Goal: Information Seeking & Learning: Understand process/instructions

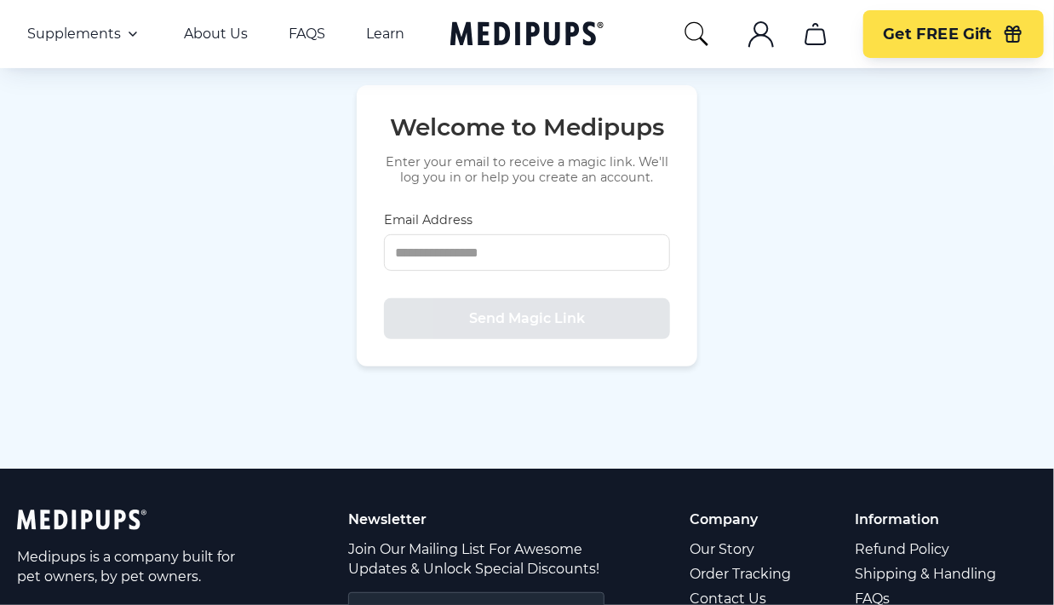
scroll to position [242, 0]
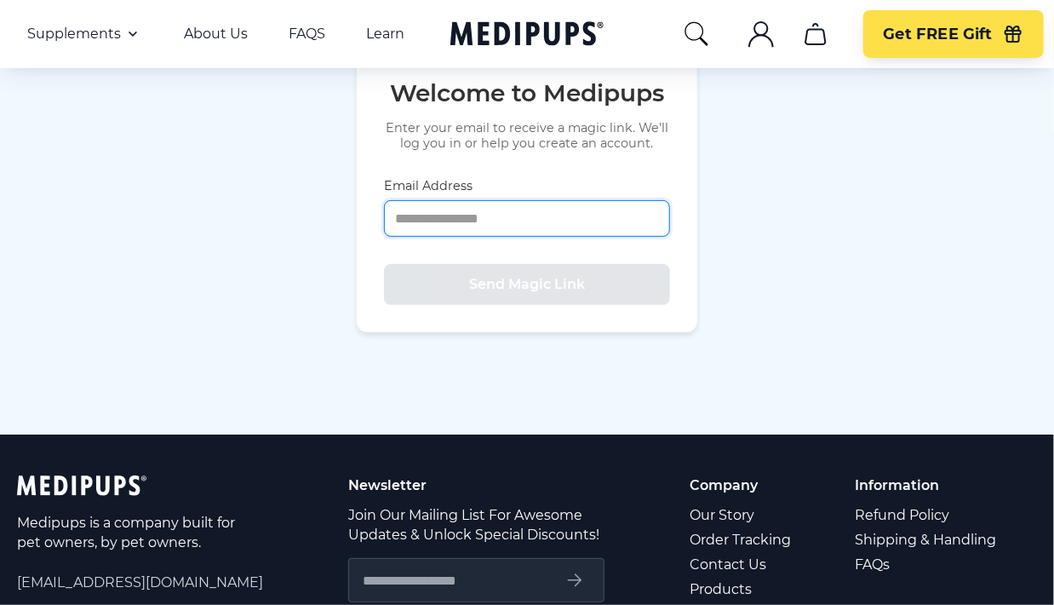
click at [470, 200] on input "Email Address" at bounding box center [527, 218] width 286 height 37
type input "**********"
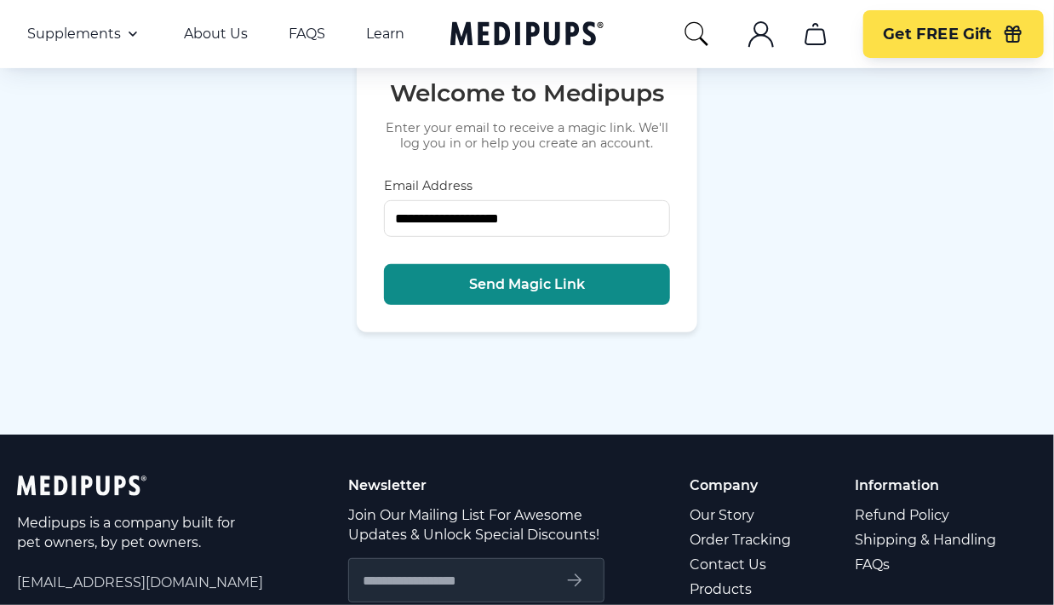
click at [555, 276] on span "Send Magic Link" at bounding box center [527, 284] width 116 height 17
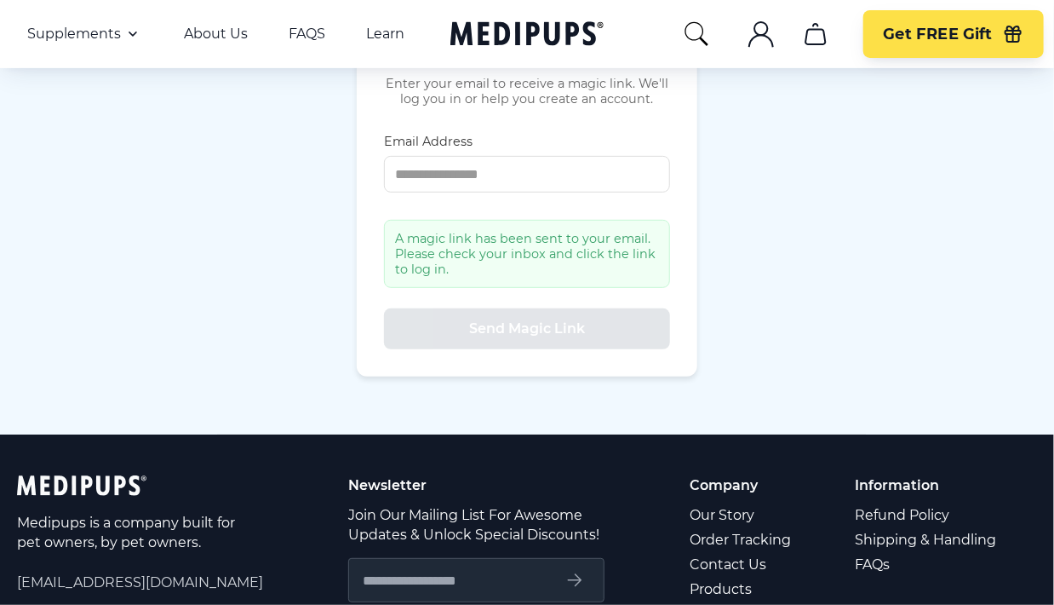
scroll to position [198, 0]
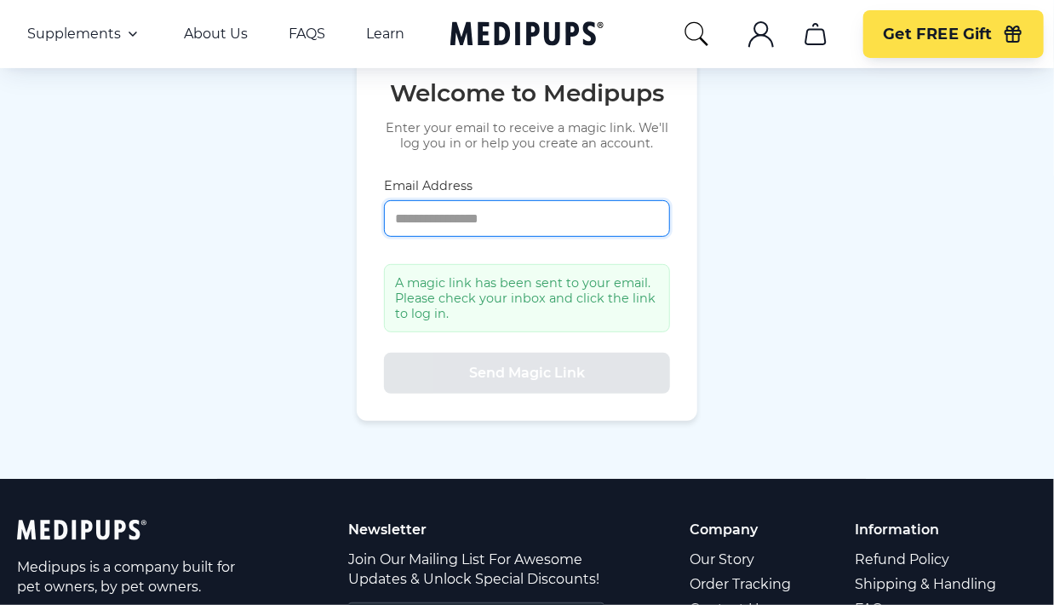
click at [419, 200] on input "Email Address" at bounding box center [527, 218] width 286 height 37
type input "**********"
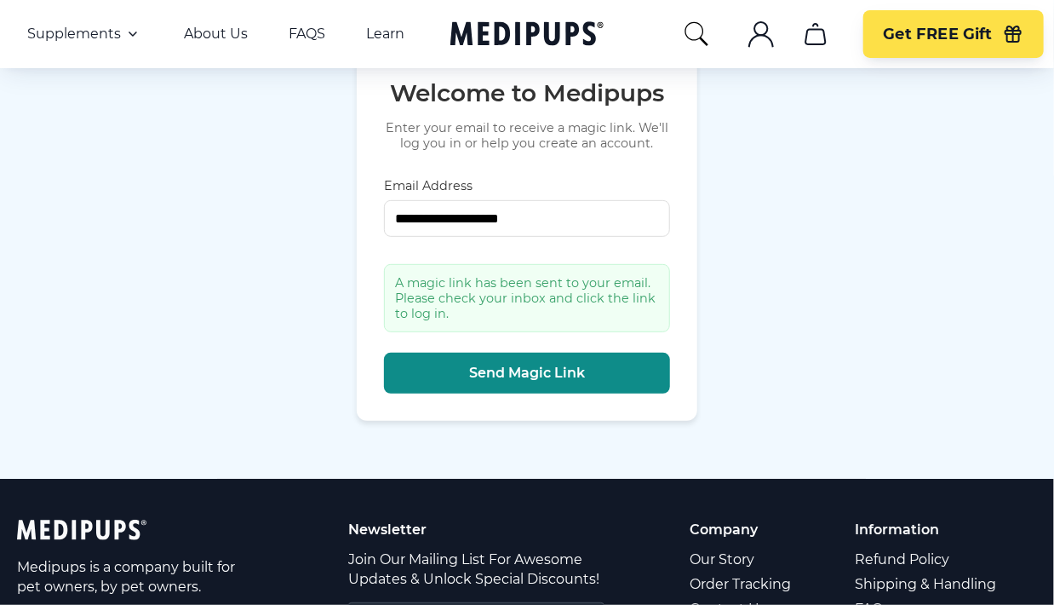
click at [569, 364] on span "Send Magic Link" at bounding box center [527, 372] width 116 height 17
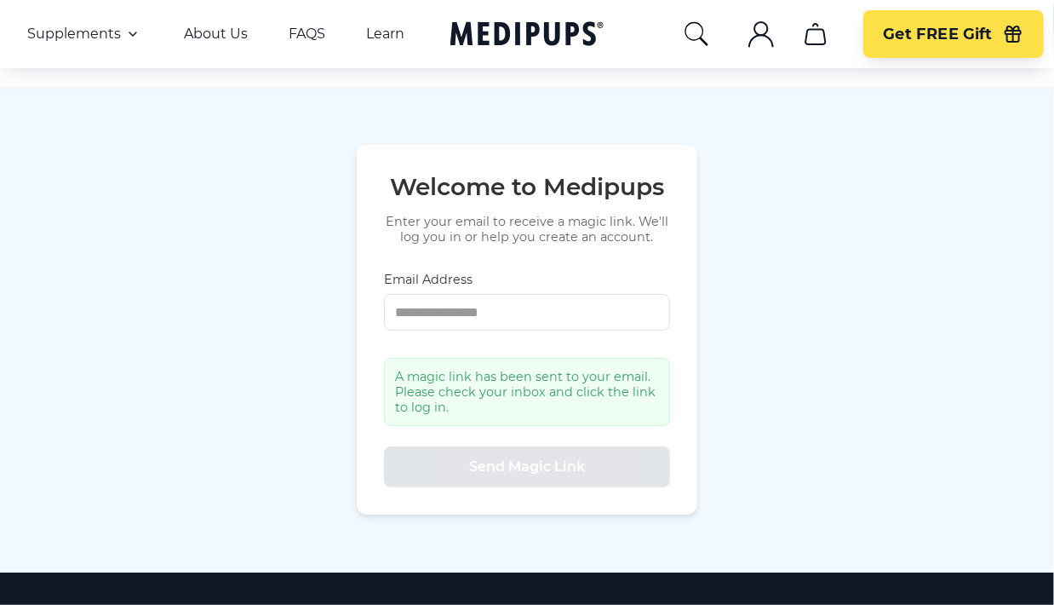
scroll to position [0, 0]
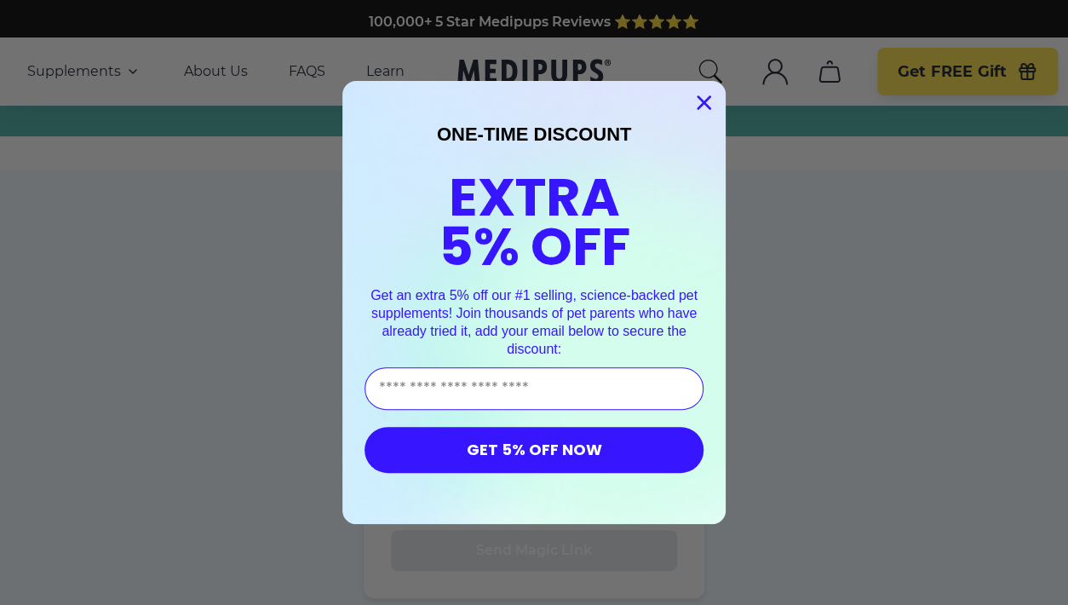
click at [708, 102] on circle "Close dialog" at bounding box center [704, 103] width 28 height 28
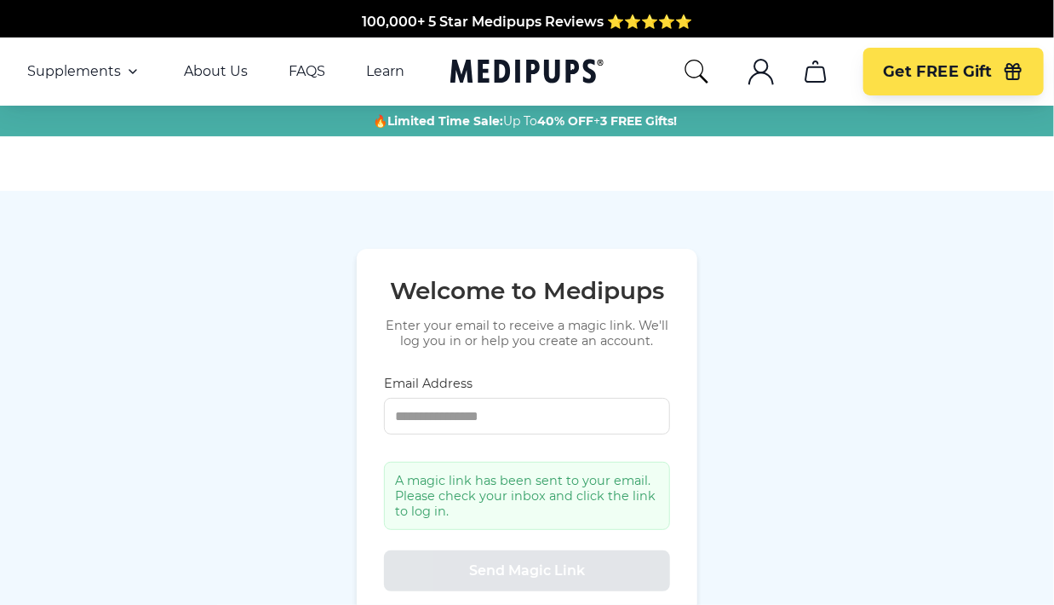
click at [766, 72] on icon ".cls-1{fill:none;stroke:currentColor;stroke-miterlimit:10;stroke-width:1.5px;}" at bounding box center [761, 71] width 27 height 27
click at [701, 77] on icon "search" at bounding box center [696, 72] width 23 height 24
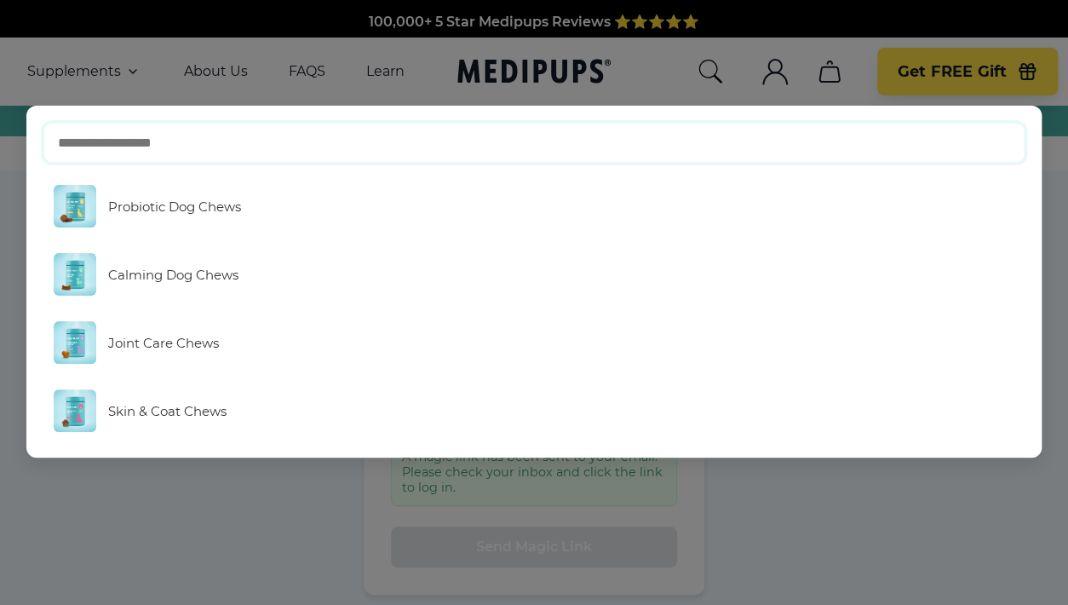
click at [959, 145] on input "text" at bounding box center [533, 143] width 980 height 40
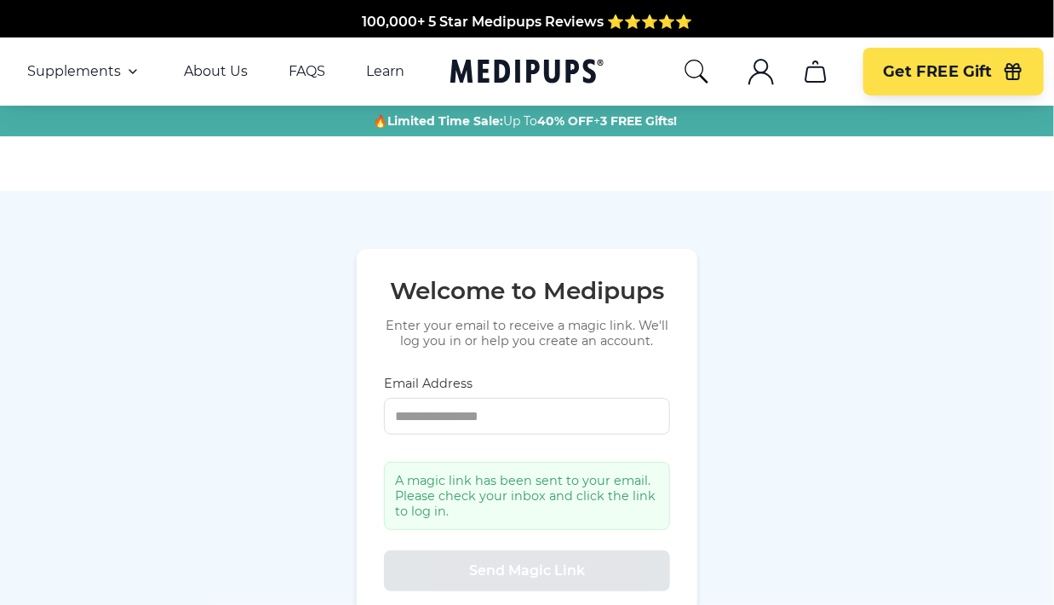
click at [818, 79] on icon "cart" at bounding box center [815, 71] width 27 height 27
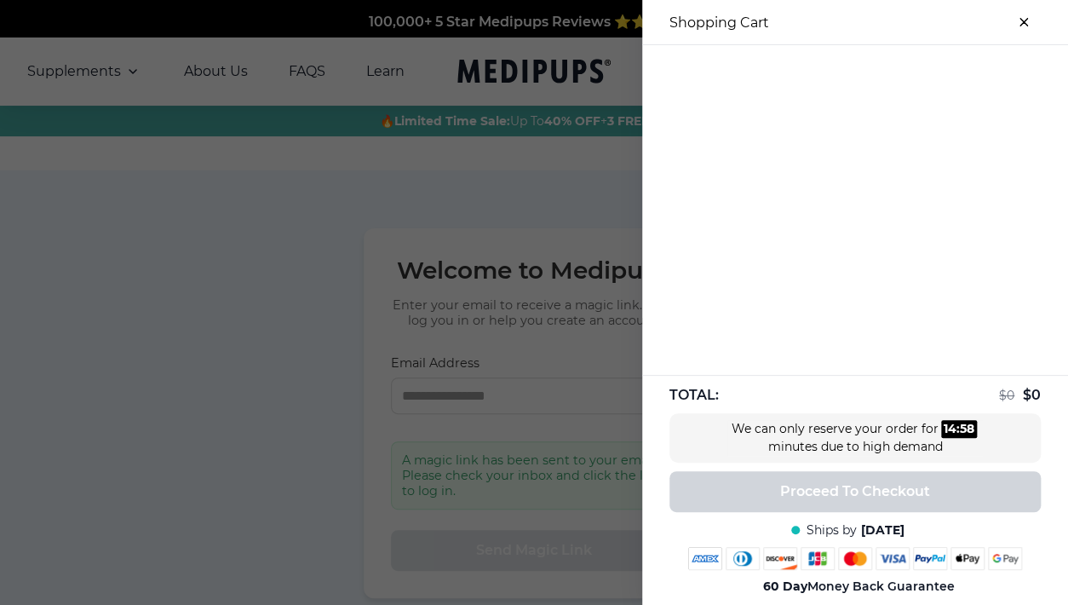
click at [516, 204] on div at bounding box center [534, 302] width 1068 height 605
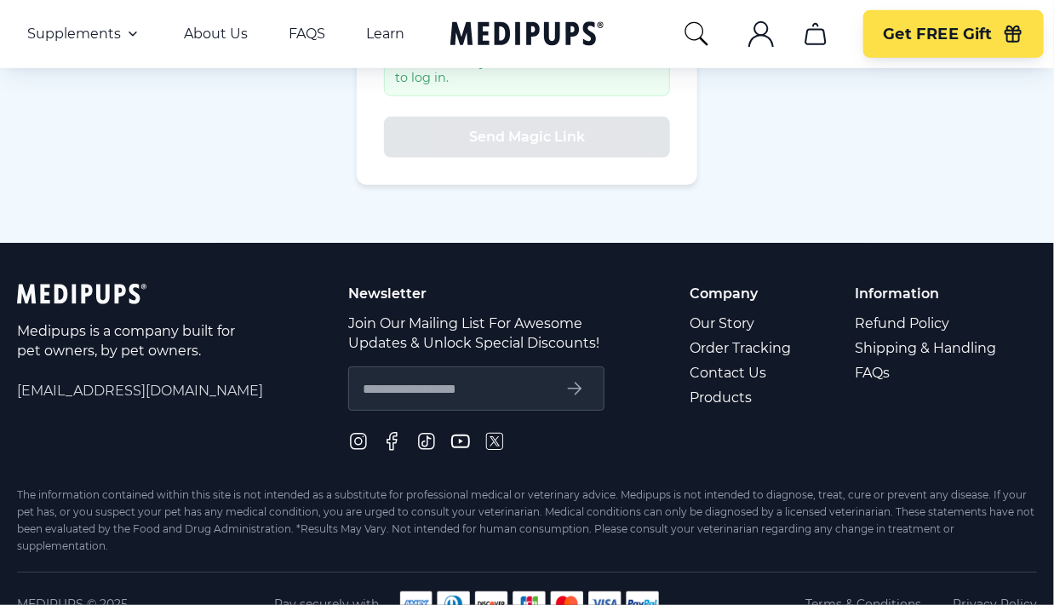
scroll to position [435, 0]
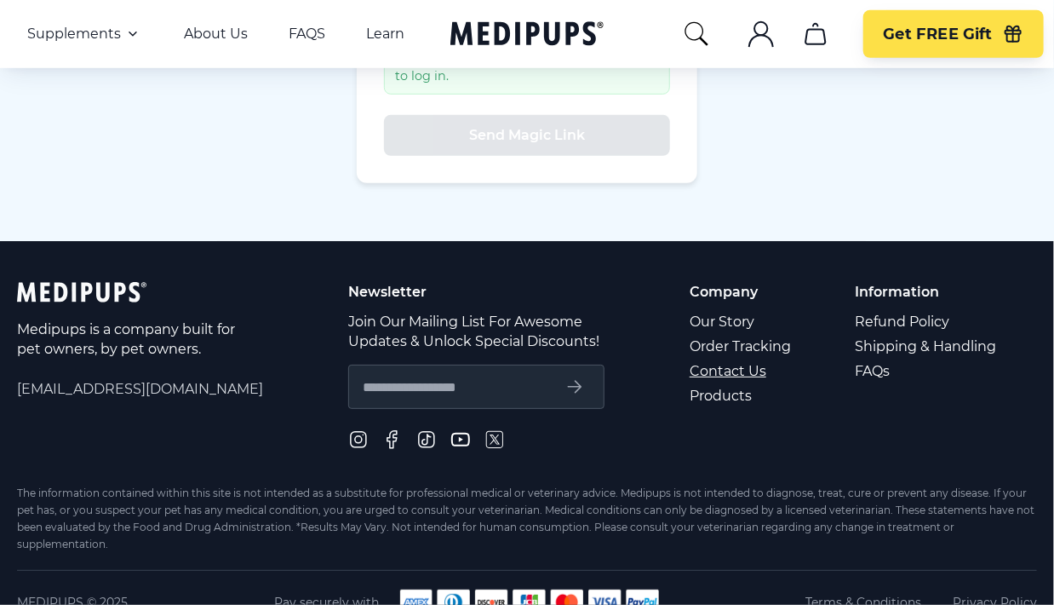
click at [756, 358] on link "Contact Us" at bounding box center [742, 370] width 104 height 25
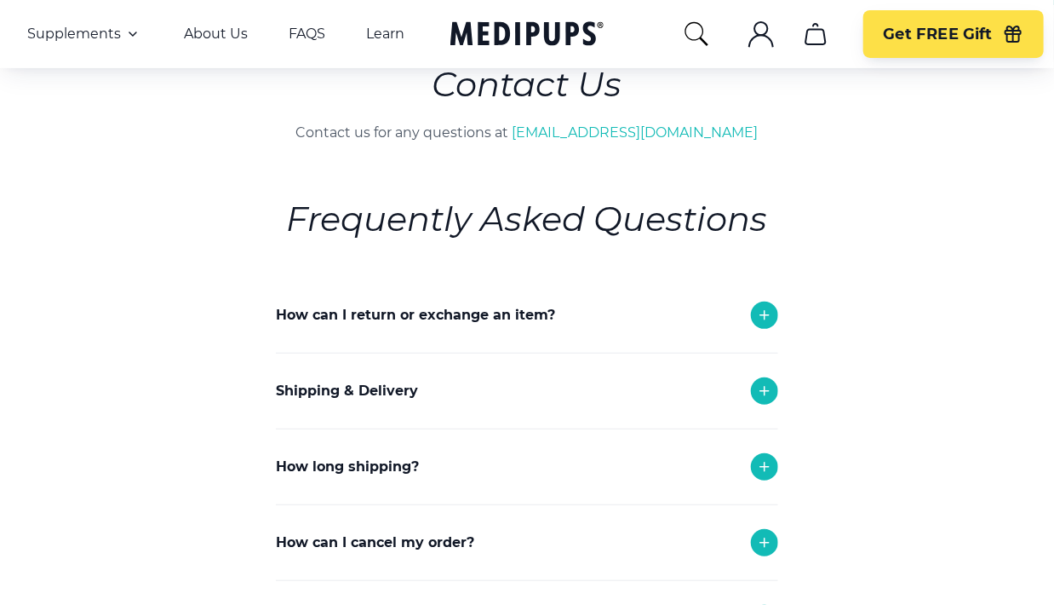
scroll to position [150, 0]
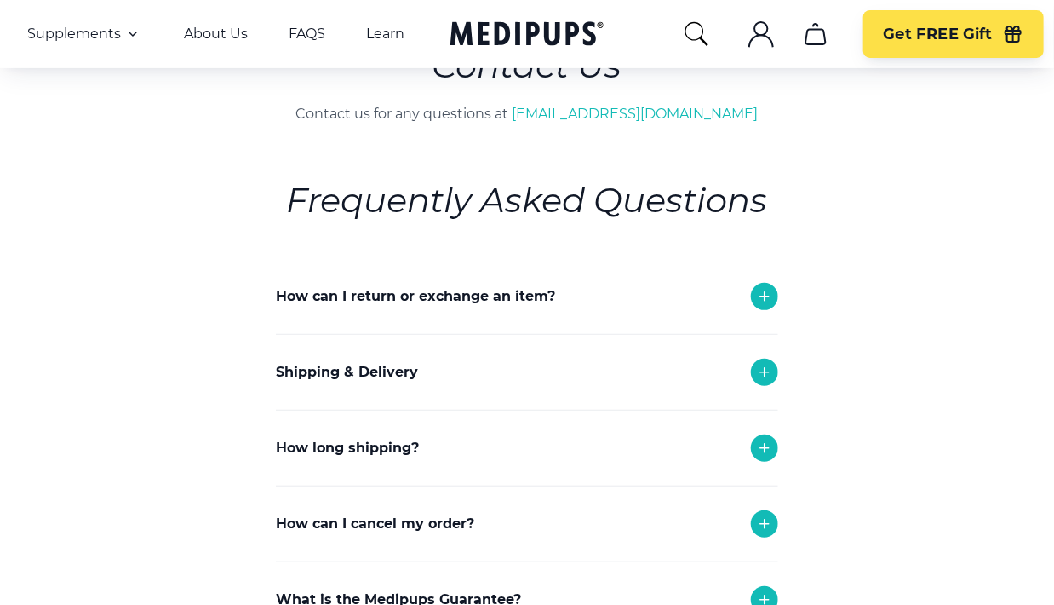
click at [765, 292] on icon at bounding box center [764, 296] width 9 height 9
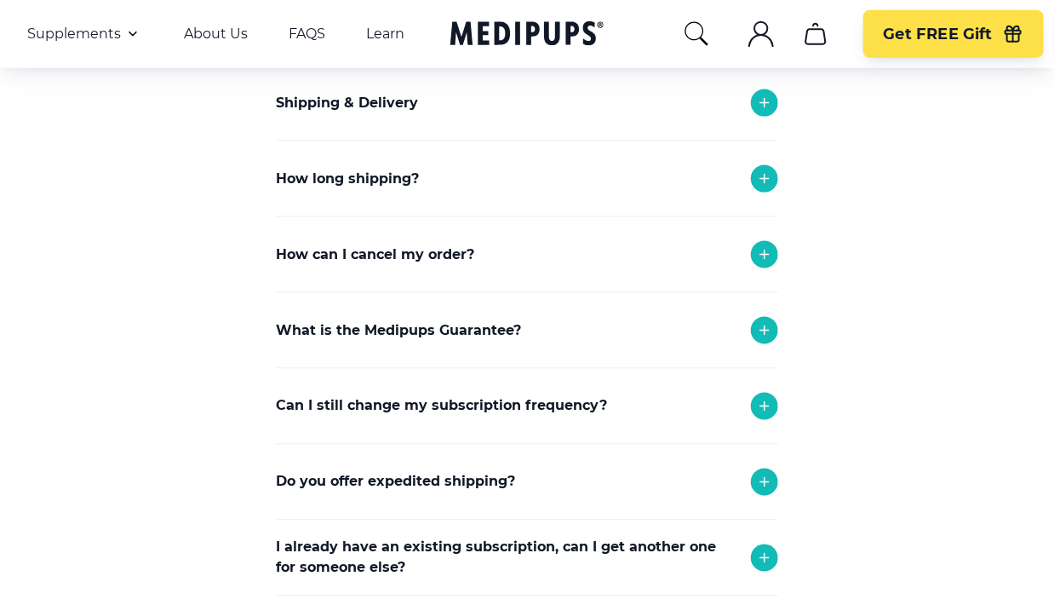
scroll to position [909, 0]
click at [759, 244] on icon at bounding box center [764, 254] width 20 height 20
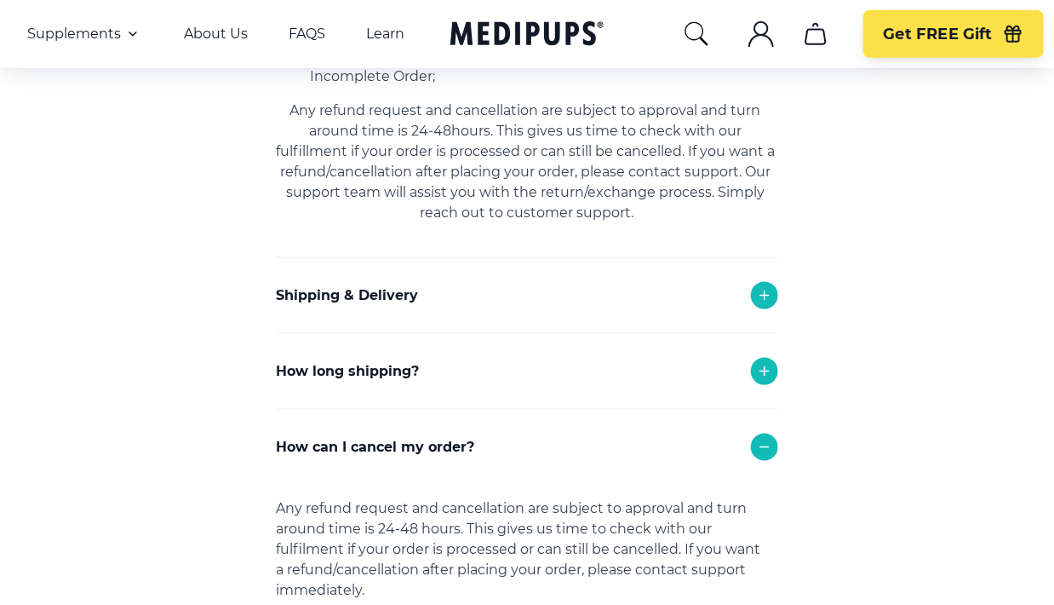
scroll to position [722, 0]
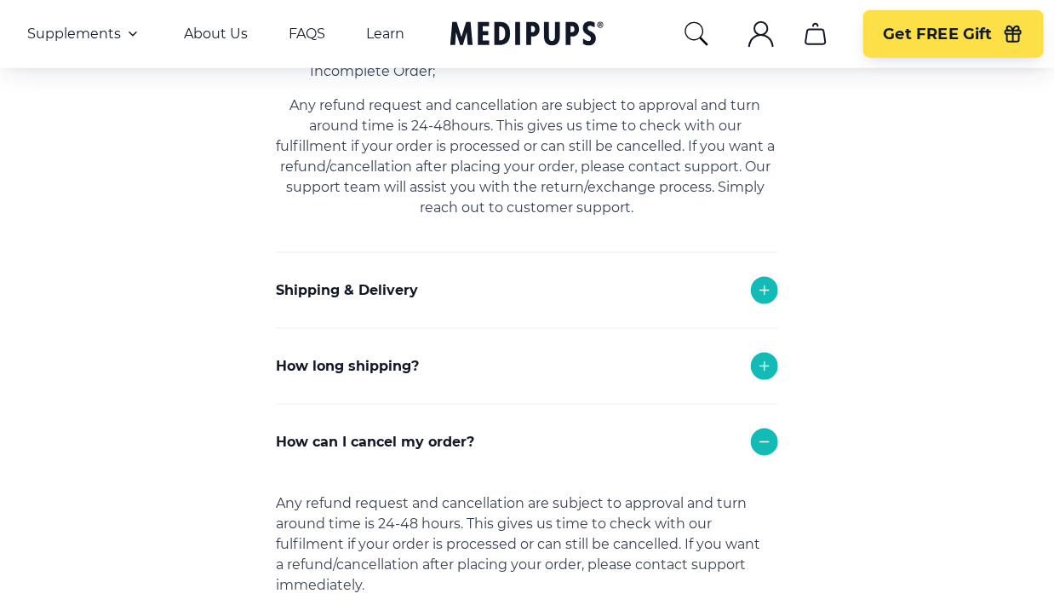
click at [764, 442] on icon at bounding box center [764, 442] width 9 height 0
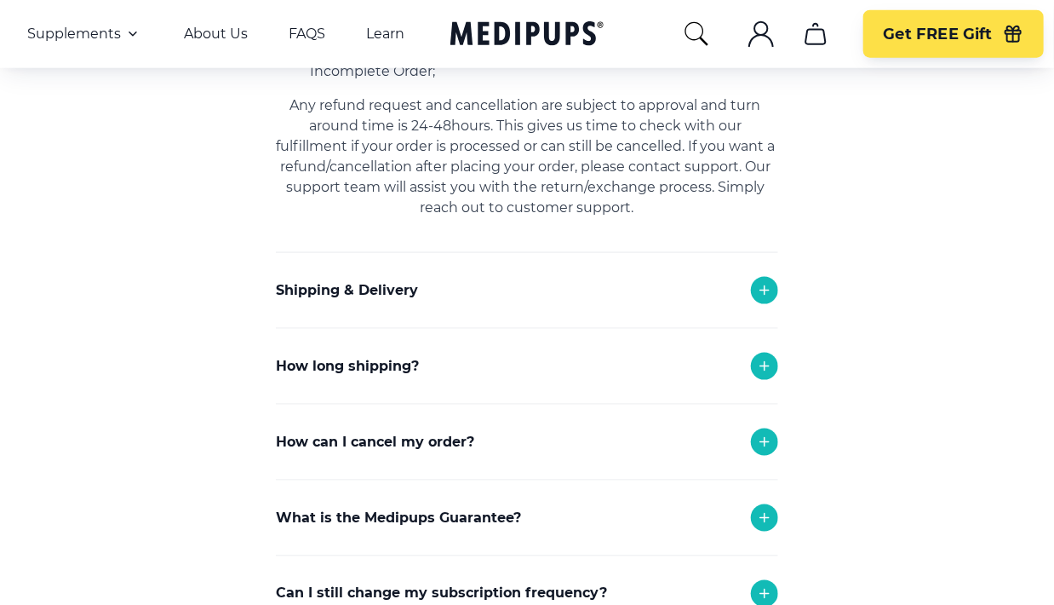
click at [768, 432] on icon at bounding box center [764, 442] width 20 height 20
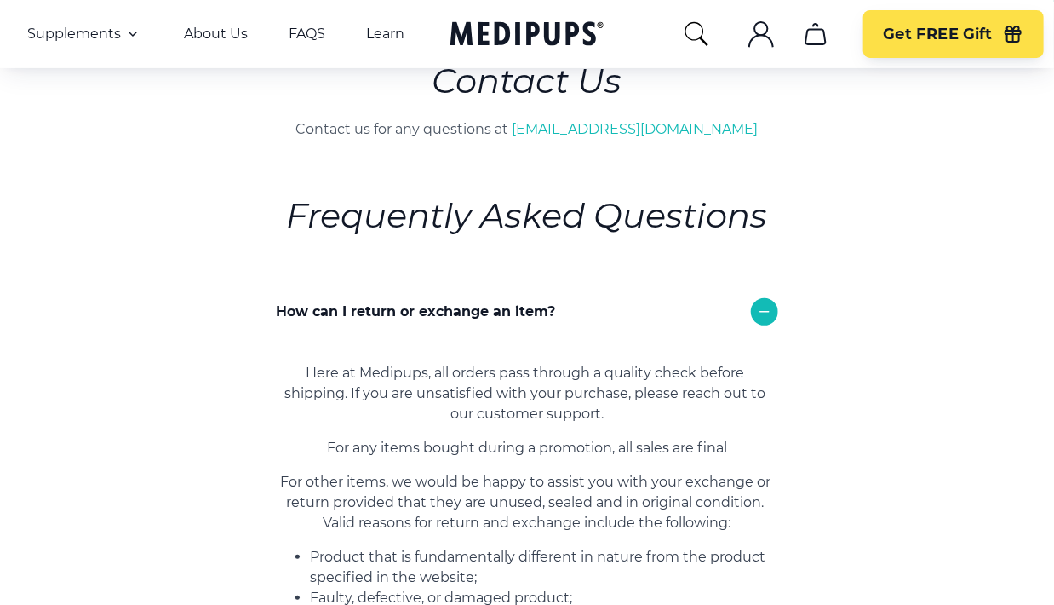
scroll to position [0, 0]
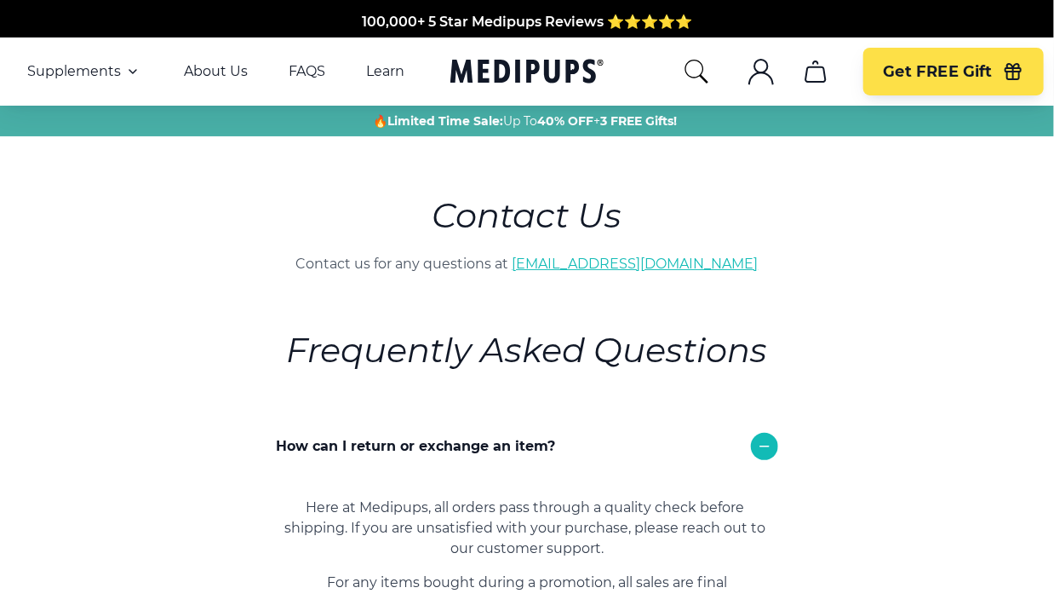
click at [640, 255] on link "[EMAIL_ADDRESS][DOMAIN_NAME]" at bounding box center [636, 263] width 246 height 16
click at [653, 255] on link "[EMAIL_ADDRESS][DOMAIN_NAME]" at bounding box center [636, 263] width 246 height 16
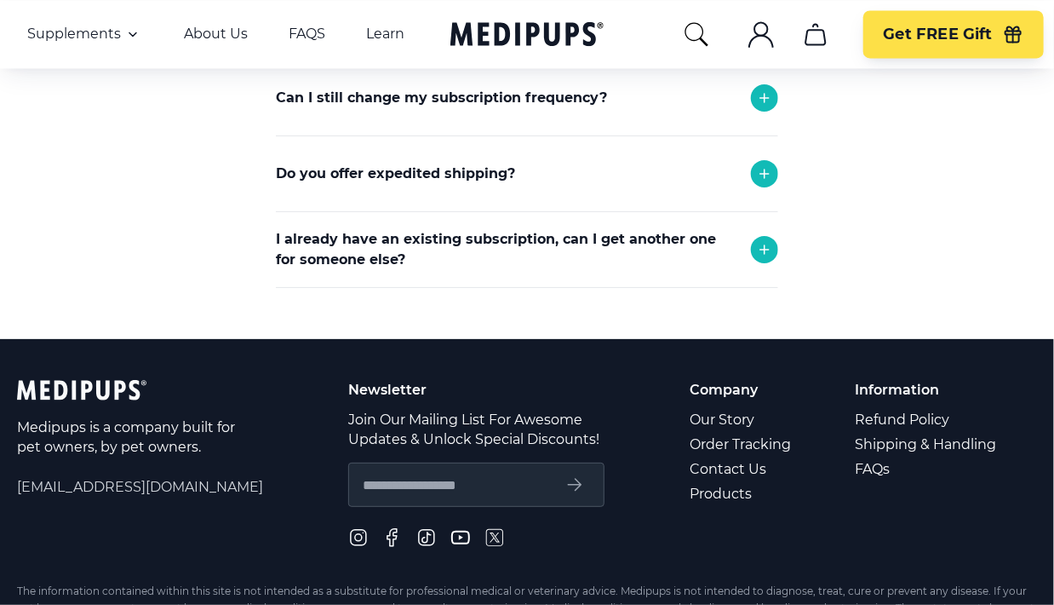
scroll to position [1369, 0]
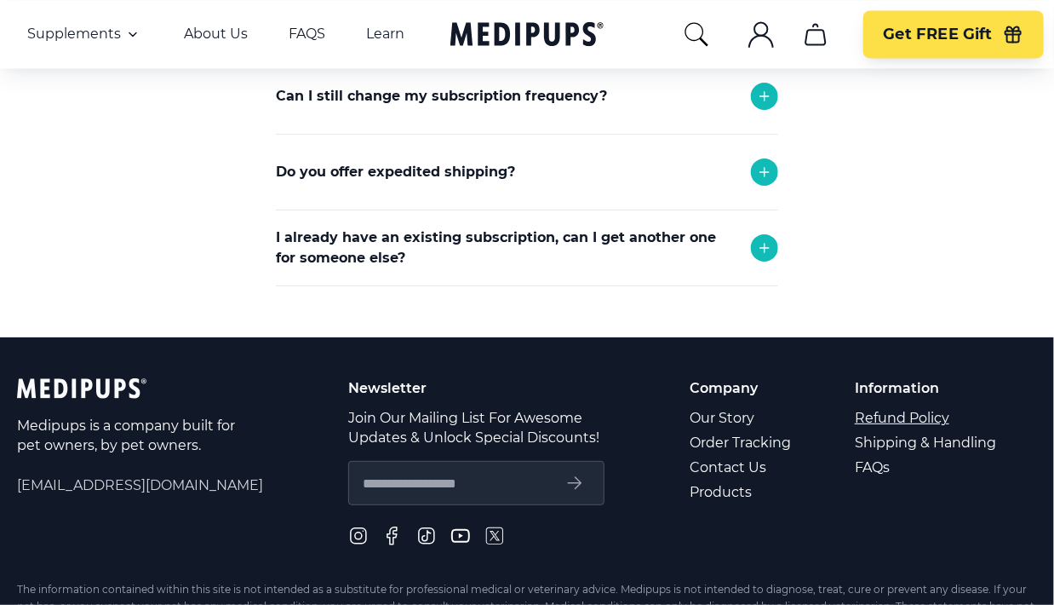
click at [923, 405] on link "Refund Policy" at bounding box center [927, 417] width 144 height 25
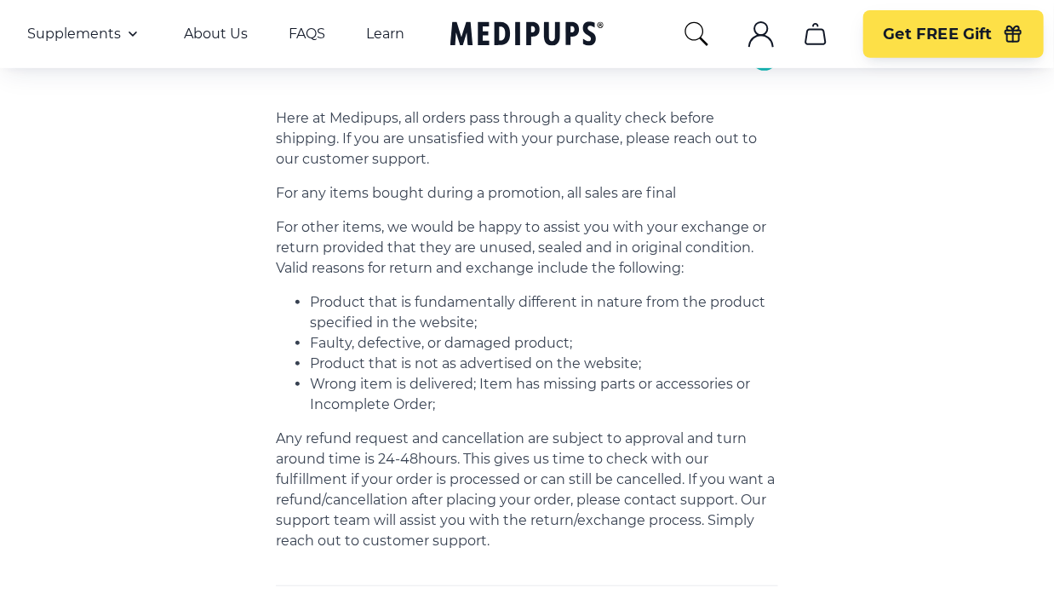
scroll to position [305, 0]
